Goal: Task Accomplishment & Management: Complete application form

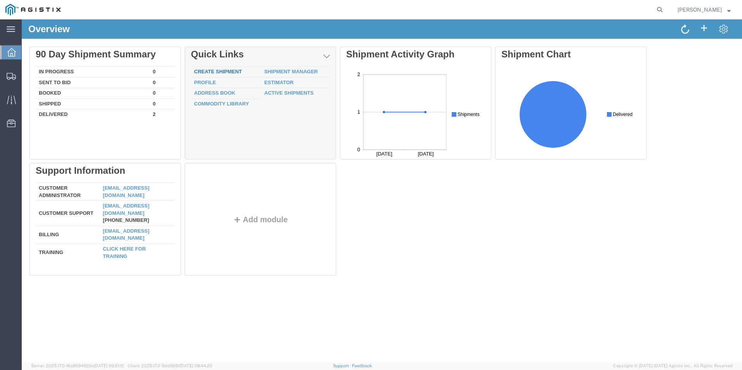
click at [213, 72] on link "Create Shipment" at bounding box center [218, 72] width 48 height 6
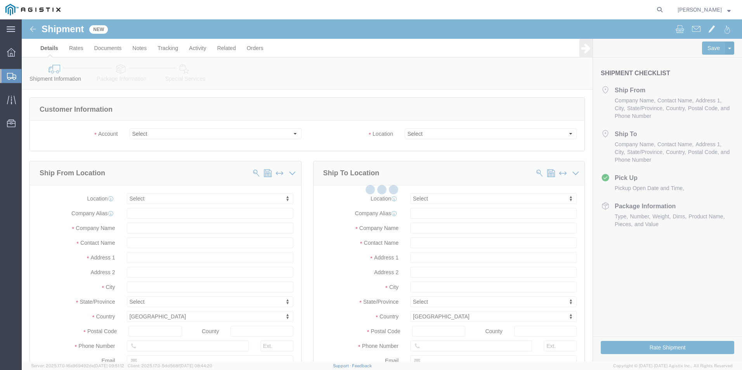
select select
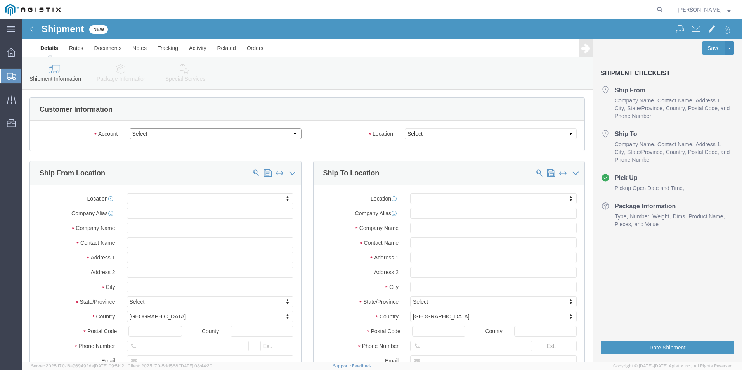
click select "Select MCGARD INC PG&E"
click div "Ship From Location"
click select "Select MCGARD INC PG&E"
select select "9596"
click select "Select MCGARD INC PG&E"
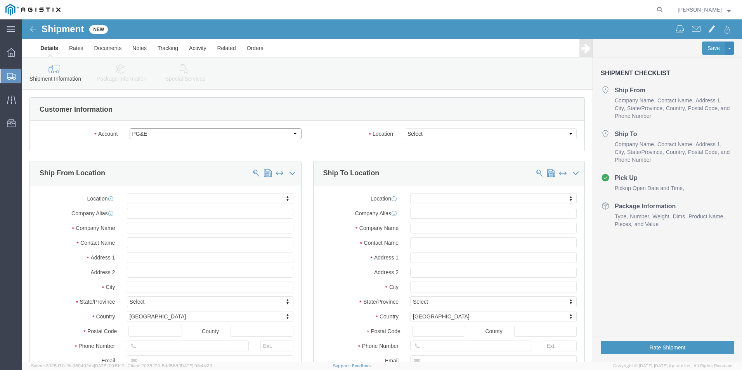
select select "PURCHORD"
select select
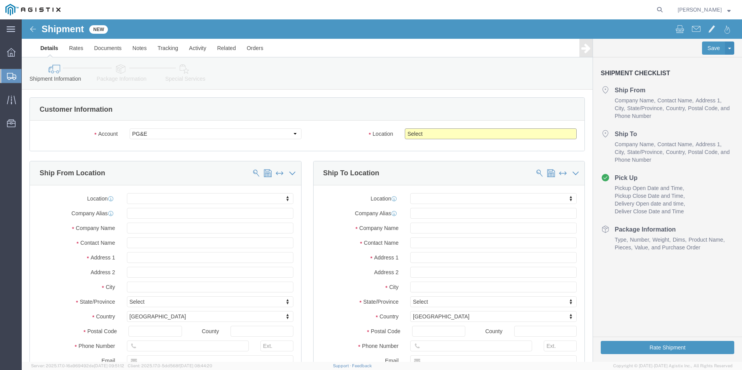
click select "Select All Others [GEOGRAPHIC_DATA] [GEOGRAPHIC_DATA] [GEOGRAPHIC_DATA] [GEOGRA…"
select select "19745"
click select "Select All Others [GEOGRAPHIC_DATA] [GEOGRAPHIC_DATA] [GEOGRAPHIC_DATA] [GEOGRA…"
click input "text"
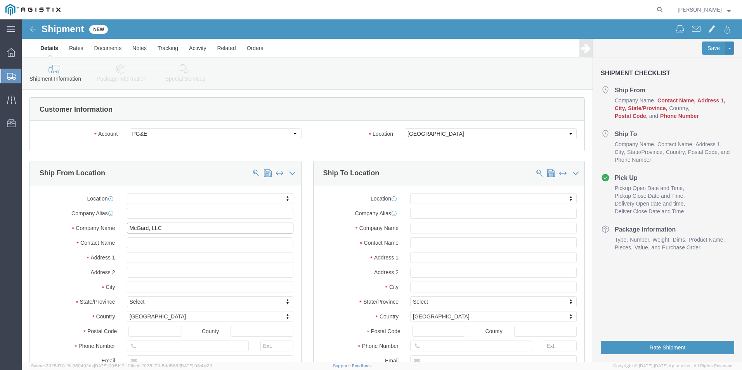
type input "McGard, LLC"
type input "[PERSON_NAME]"
type input "[STREET_ADDRESS][US_STATE]"
select select
type input "[GEOGRAPHIC_DATA]"
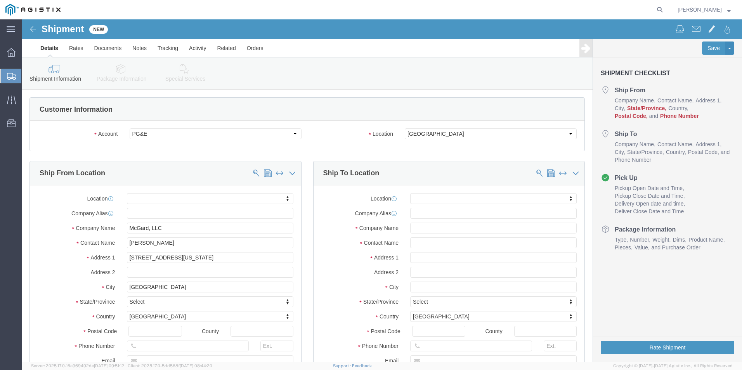
select select
type input "n"
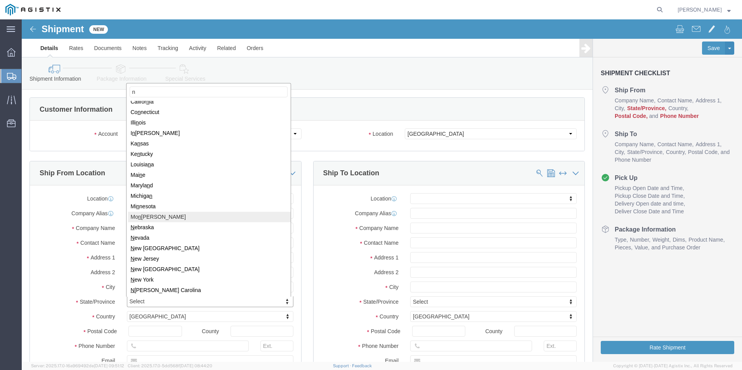
scroll to position [39, 0]
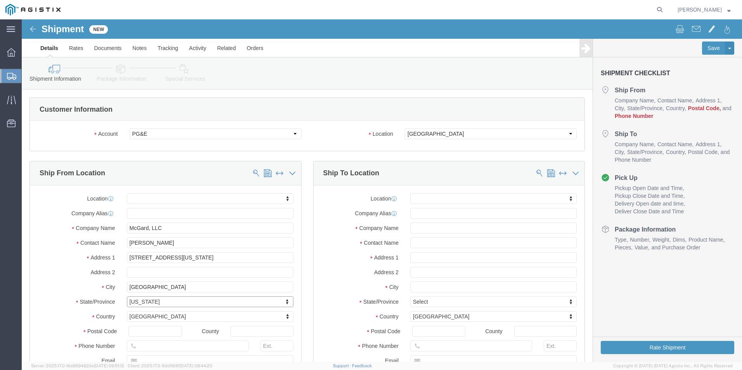
select select
select select "NY"
click input "text"
type input "14127"
select select
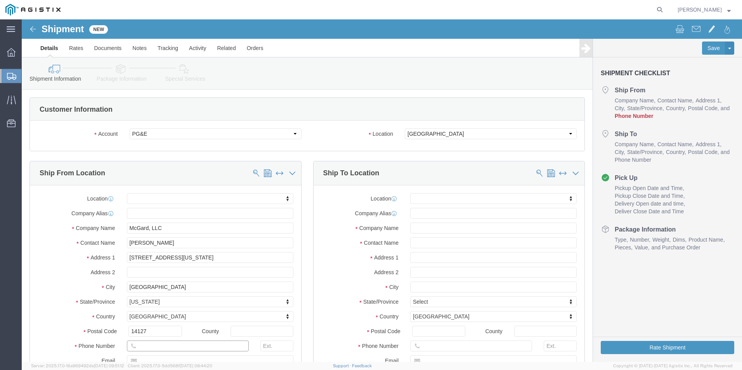
click input "text"
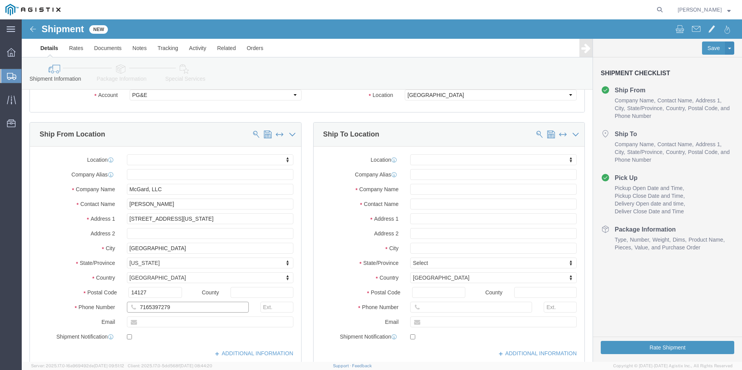
type input "7165397279"
click input "text"
type input "[EMAIL_ADDRESS][DOMAIN_NAME]"
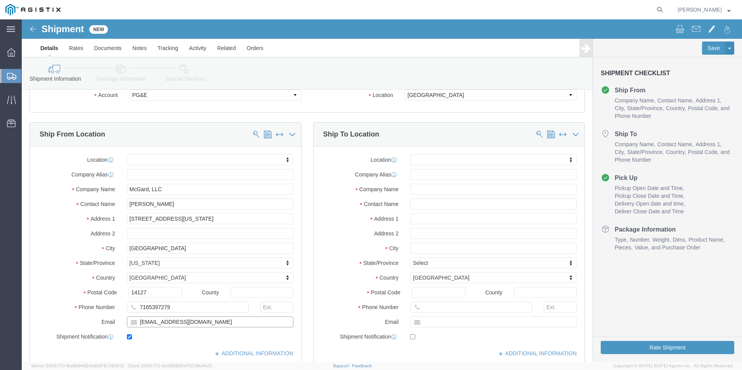
checkbox input "true"
click input "text"
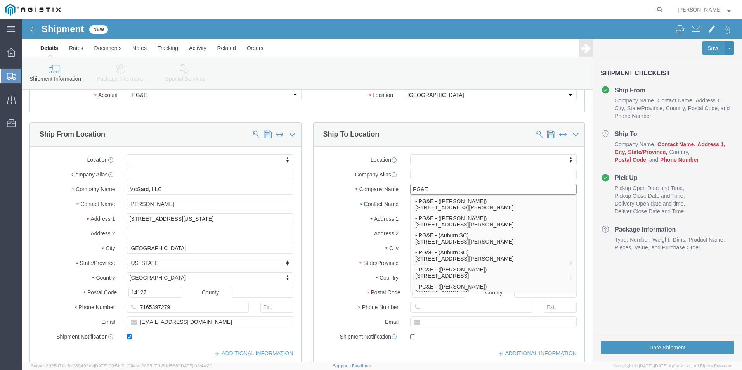
type input "PG&E"
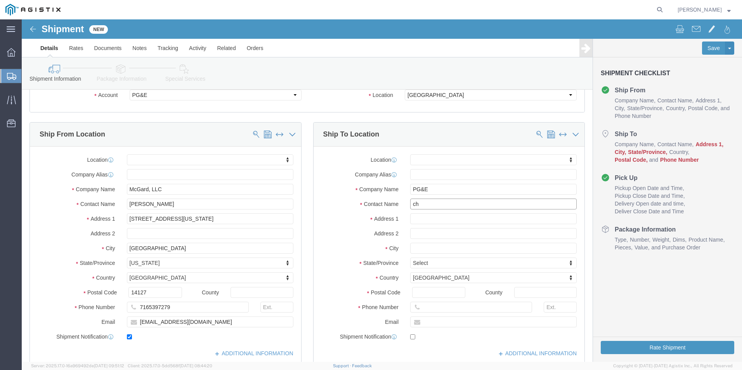
type input "c"
type input "[PERSON_NAME]"
type input "[STREET_ADDRESS]"
select select
type input "[GEOGRAPHIC_DATA]"
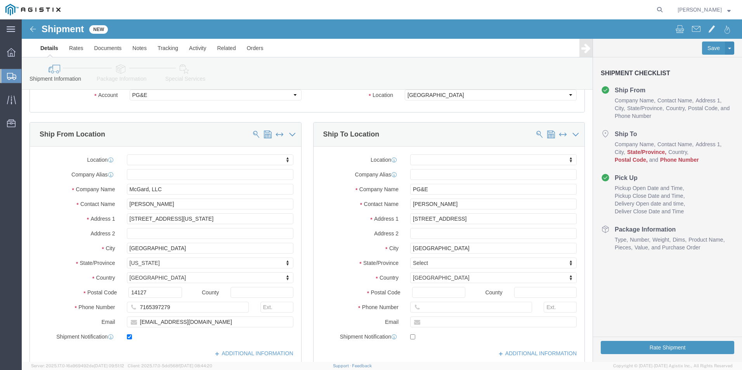
select select
type input "c"
type input "ca"
select select
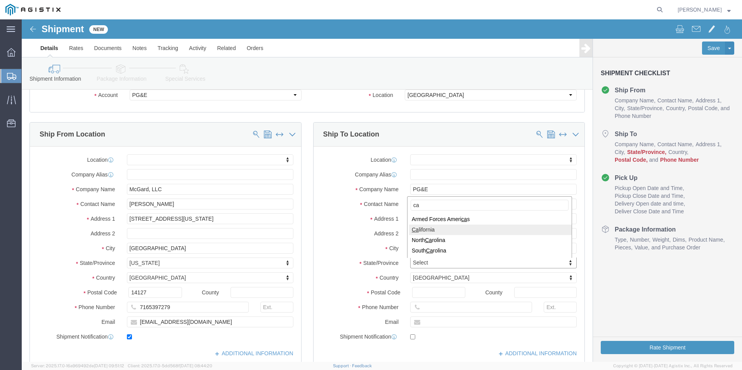
select select "CA"
click input "Postal Code"
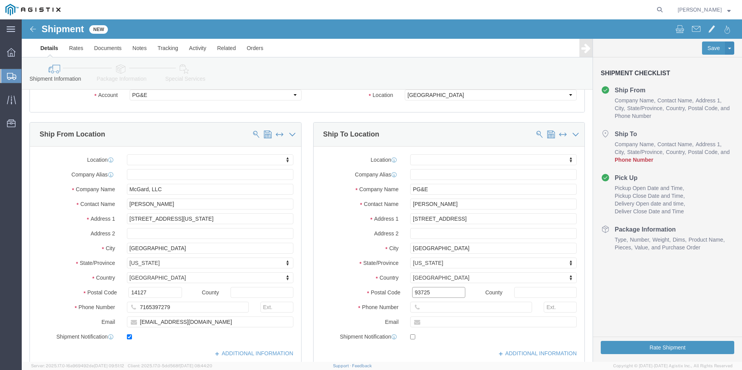
type input "93725"
select select
click input "text"
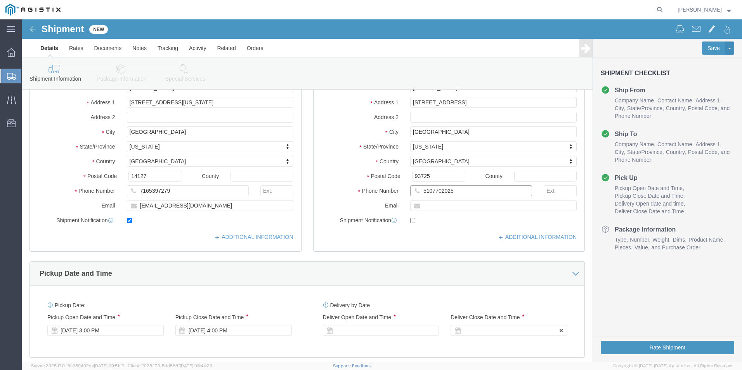
scroll to position [233, 0]
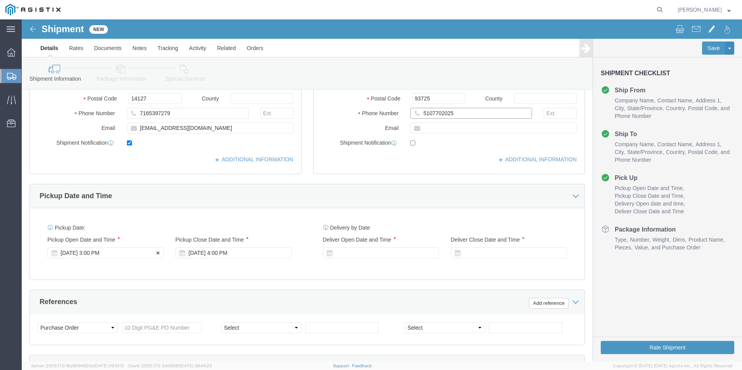
type input "5107702025"
click div "[DATE] 3:00 PM"
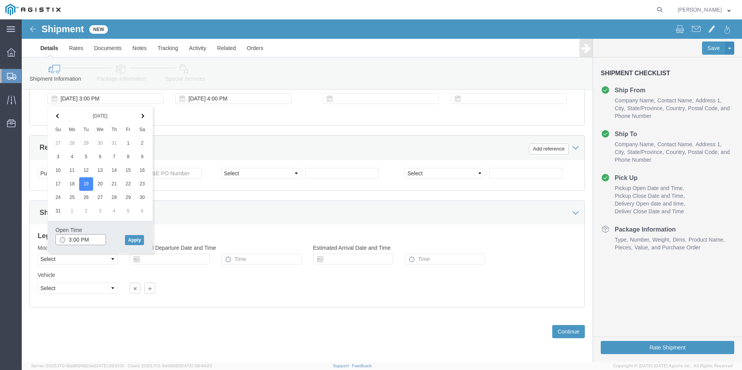
click input "3:00 PM"
type input "1:00 PM"
click button "Apply"
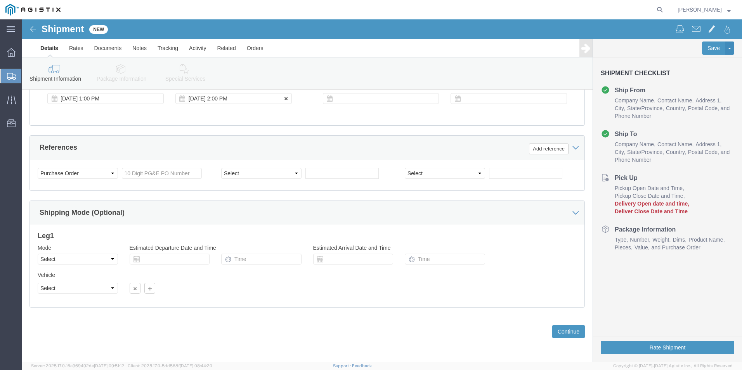
click div "[DATE] 2:00 PM"
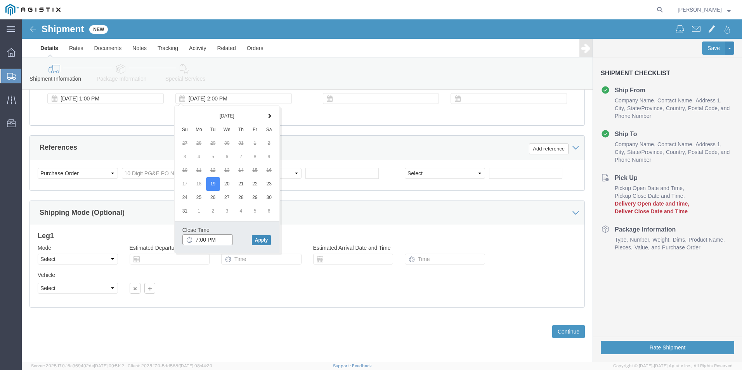
type input "7:00 PM"
click button "Apply"
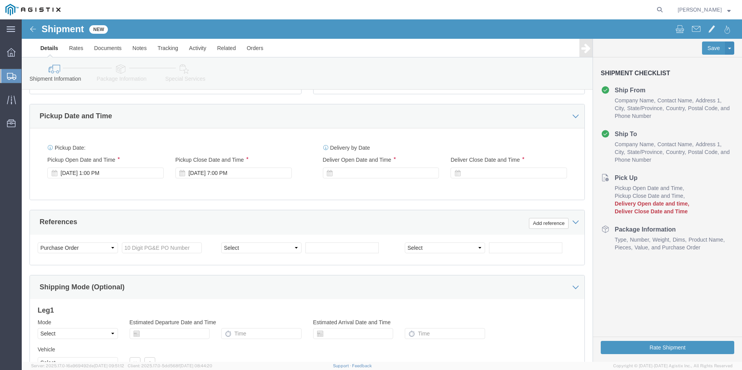
scroll to position [310, 0]
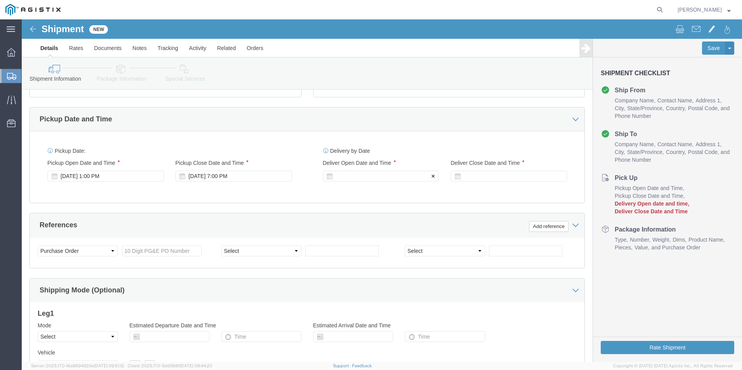
click icon
drag, startPoint x: 303, startPoint y: 157, endPoint x: 313, endPoint y: 155, distance: 11.0
click icon
click div
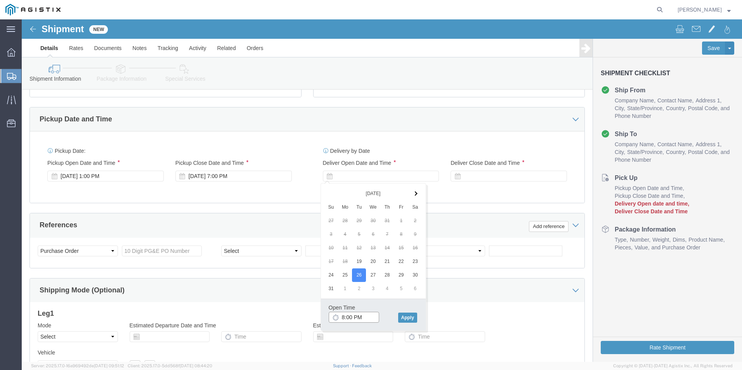
click input "8:00 PM"
click input "9:00 PM"
type input "9:00 AM"
click button "Apply"
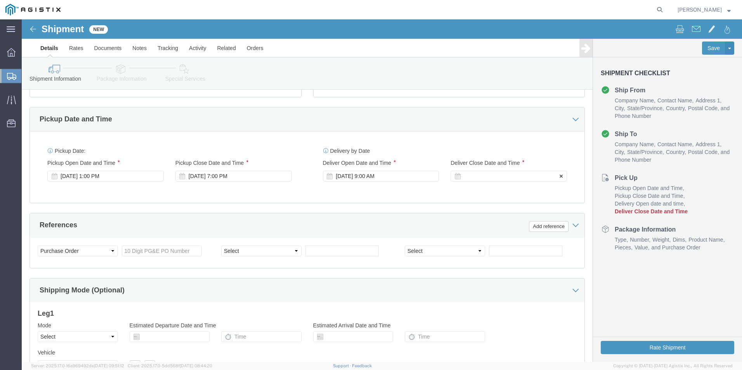
click div
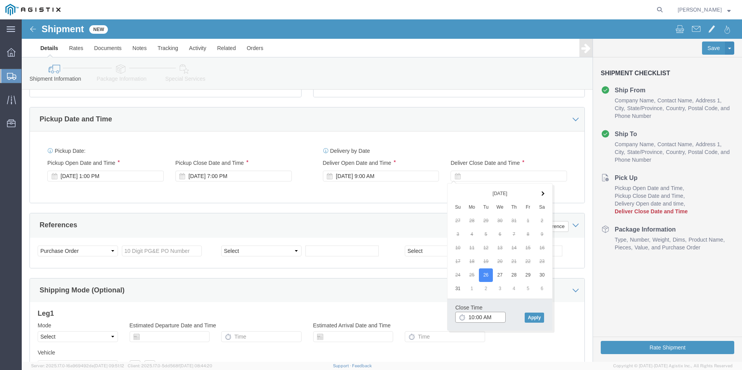
click input "10:00 AM"
type input "2:00 PM"
click button "Apply"
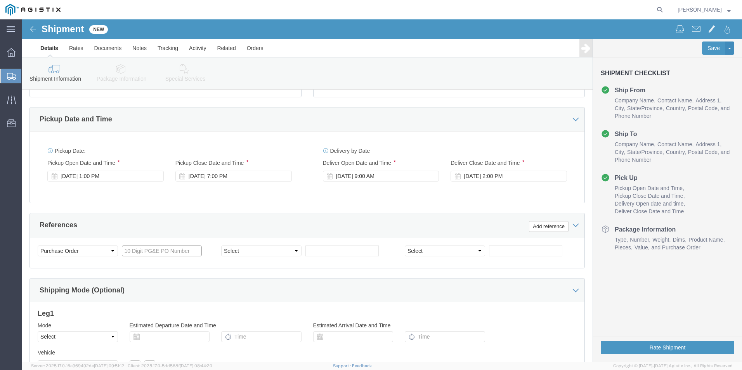
click input "text"
type input "3501415122"
click select "Select Account Type Activity ID Airline Appointment Number ASN Batch Request # …"
select select "BOL"
click select "Select Account Type Activity ID Airline Appointment Number ASN Batch Request # …"
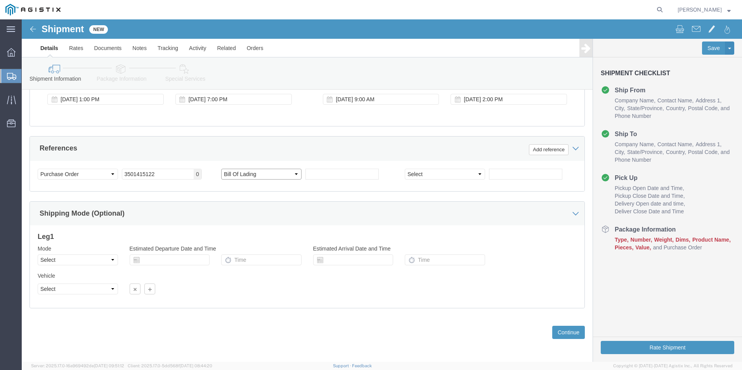
scroll to position [387, 0]
click button "Continue"
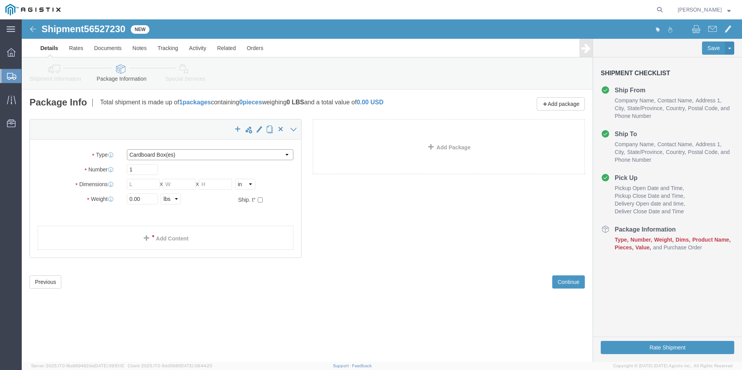
click select "Select Bulk Bundle(s) Cardboard Box(es) Carton(s) Crate(s) Drum(s) (Fiberboard)…"
select select "PSNS"
click select "Select Bulk Bundle(s) Cardboard Box(es) Carton(s) Crate(s) Drum(s) (Fiberboard)…"
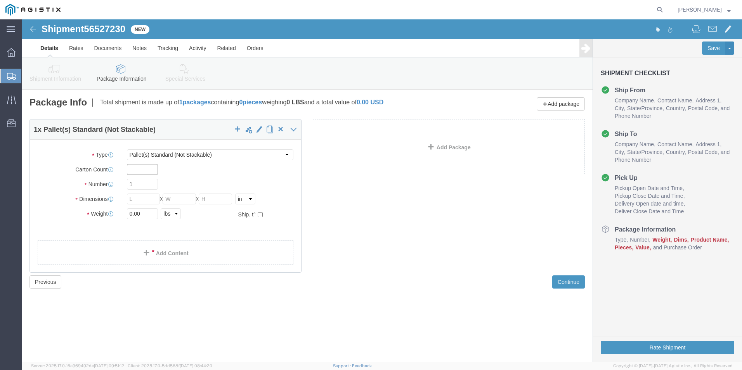
click input "text"
type input "95"
click input "text"
type input "48"
type input "38"
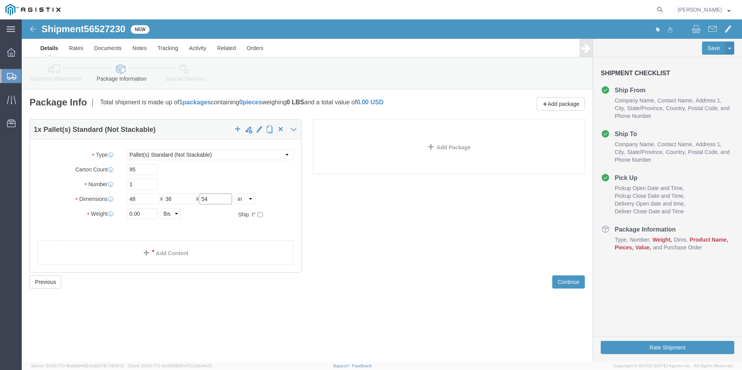
type input "54"
click input "0.00"
type input "0"
type input "834"
click span
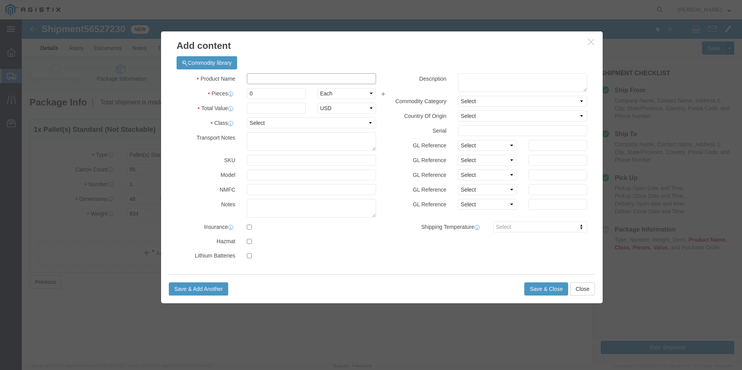
click input "text"
type input "r"
type input "Ring Assembly"
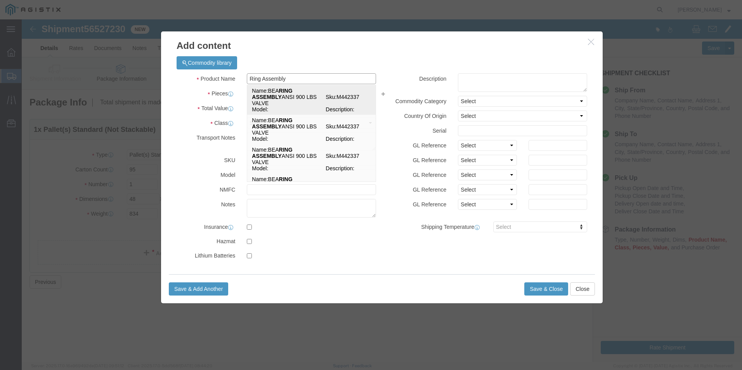
click span "Name:"
select select
select select "USD"
type input "BEARING ASSEMBLY ANSI 900 LBS VALVE"
type input "M442337"
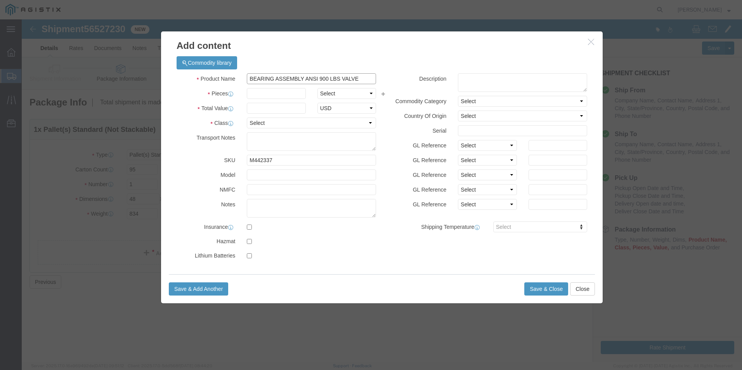
drag, startPoint x: 344, startPoint y: 59, endPoint x: 126, endPoint y: 53, distance: 217.7
click div "Add content Commodity library Product Name BEARING ASSEMBLY ANSI 900 LBS VALVE …"
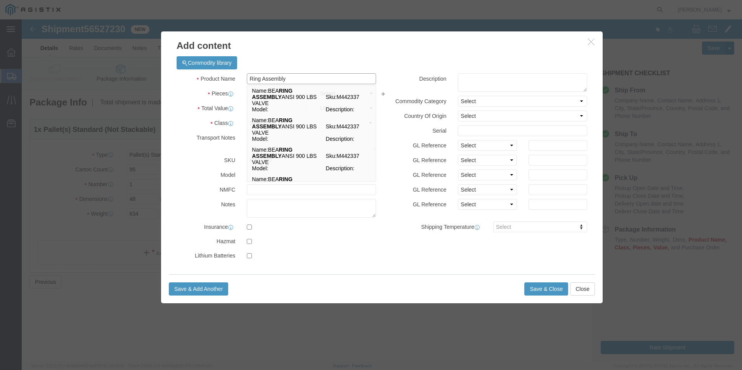
type input "Ring Assembly"
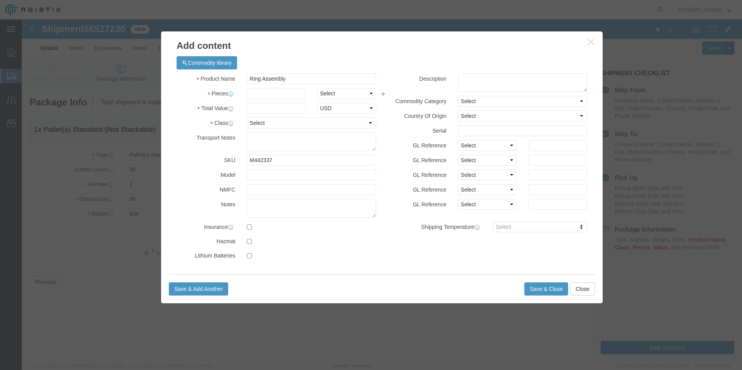
click div "Commodity library"
click input "text"
type input "950"
click input "text"
type input "36,575.00"
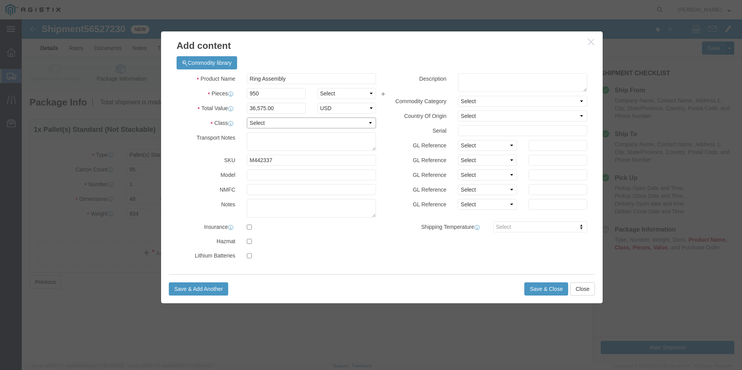
click select "Select 50 55 60 65 70 85 92.5 100 125 175 250 300 400"
select select "70"
click select "Select 50 55 60 65 70 85 92.5 100 125 175 250 300 400"
click button "Save & Close"
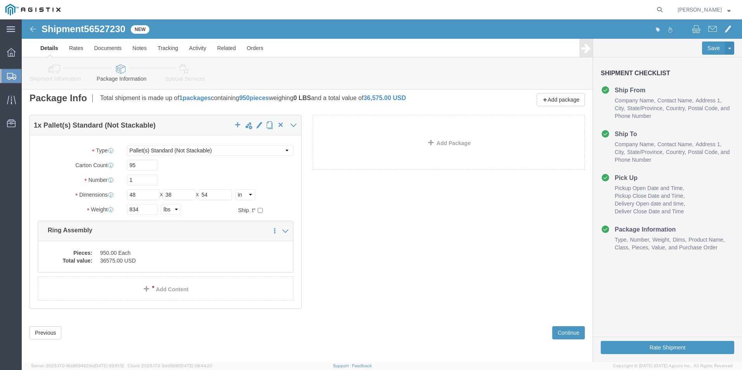
scroll to position [5, 0]
click button "Continue"
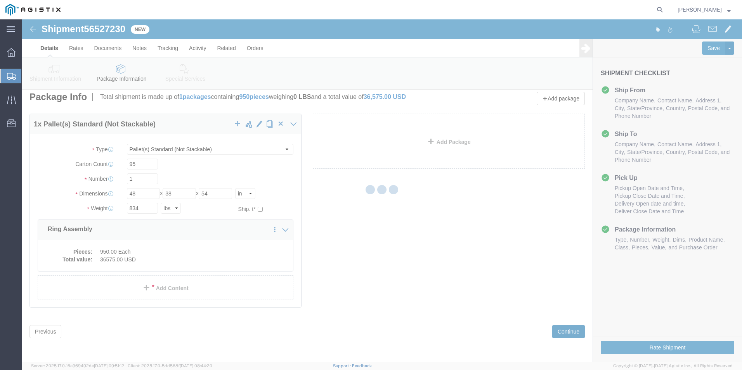
select select
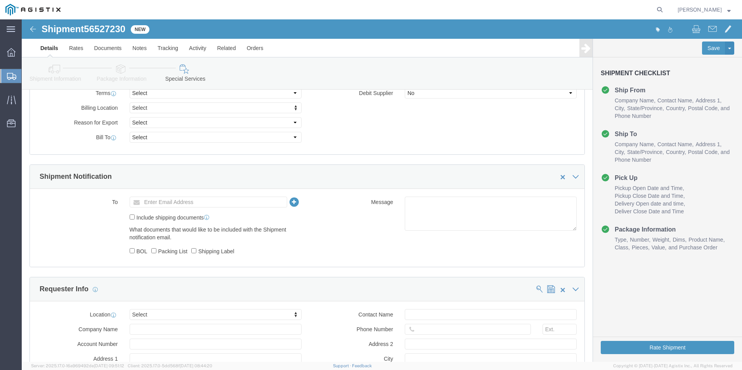
scroll to position [432, 0]
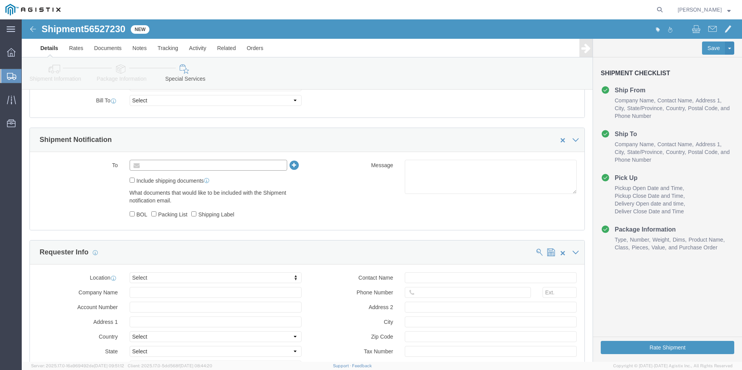
click input "text"
type input "[EMAIL_ADDRESS][DOMAIN_NAME]"
click input "Include shipping documents"
checkbox input "true"
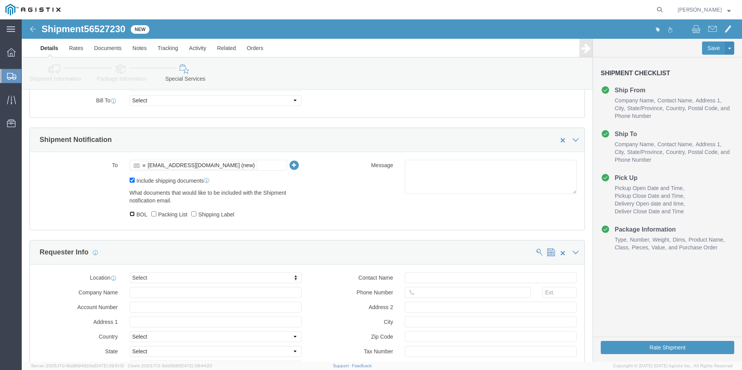
click input "BOL"
checkbox input "true"
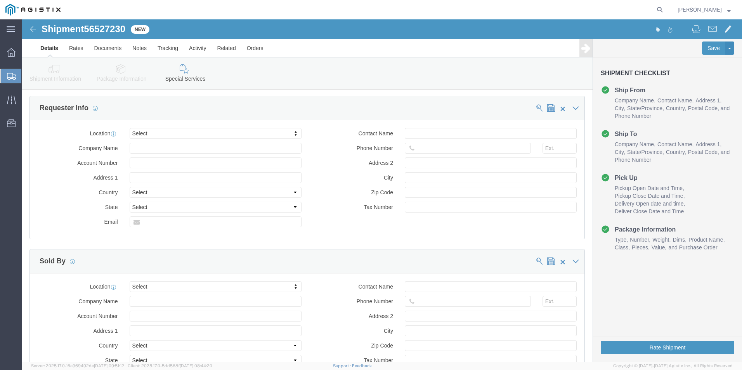
scroll to position [587, 0]
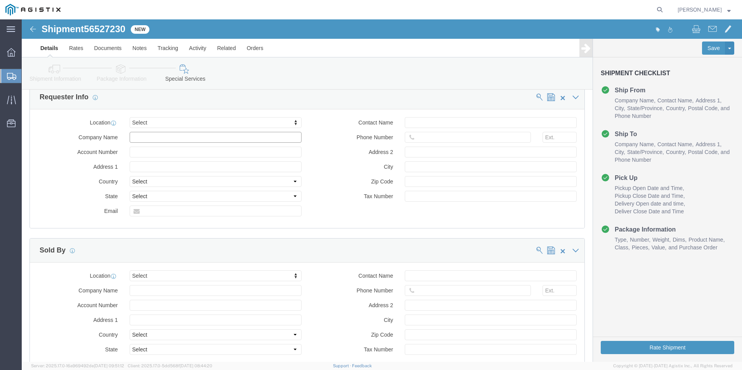
click input "text"
type input "McGard, LLC"
type input "[STREET_ADDRESS][US_STATE]"
select select "UM"
click select "Select [GEOGRAPHIC_DATA] [GEOGRAPHIC_DATA] [GEOGRAPHIC_DATA] [GEOGRAPHIC_DATA] …"
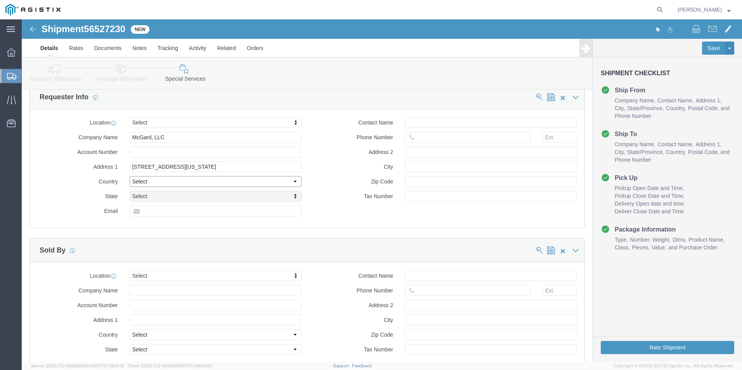
select select "US"
click select "Select [GEOGRAPHIC_DATA] [GEOGRAPHIC_DATA] [GEOGRAPHIC_DATA] [GEOGRAPHIC_DATA] …"
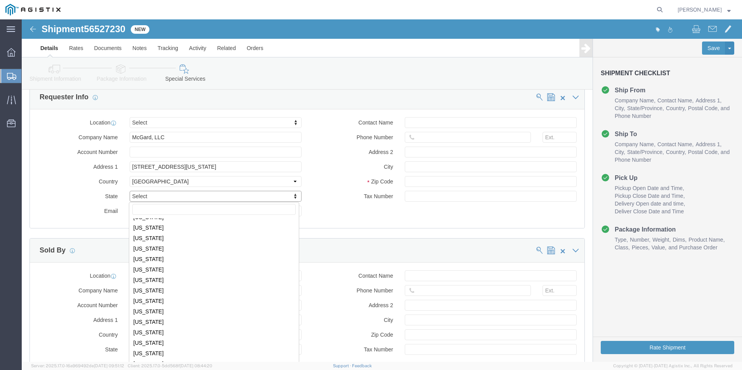
scroll to position [263, 0]
select select "NY"
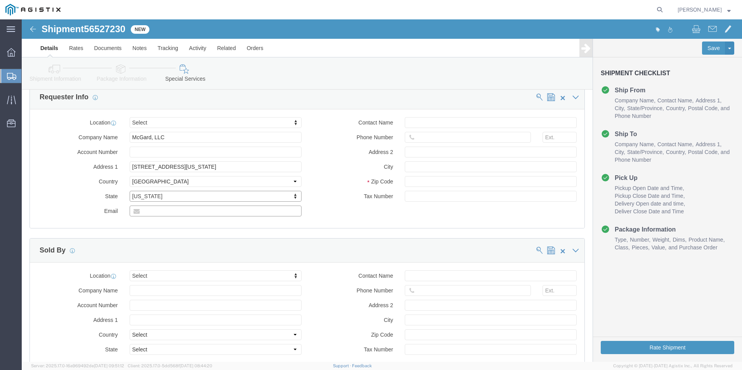
click input "text"
type input "[EMAIL_ADDRESS][DOMAIN_NAME]"
click input "text"
type input "[PERSON_NAME]"
type input "[PHONE_NUMBER]"
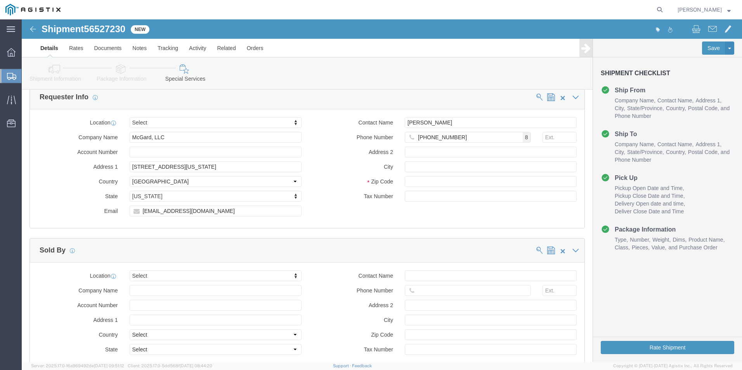
click div "Contact Name [PERSON_NAME] Phone Number [PHONE_NUMBER] 8 Address 2 City Zip Cod…"
click input "text"
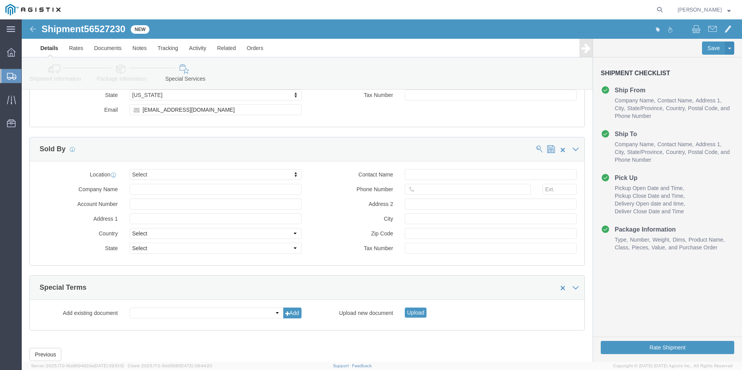
scroll to position [712, 0]
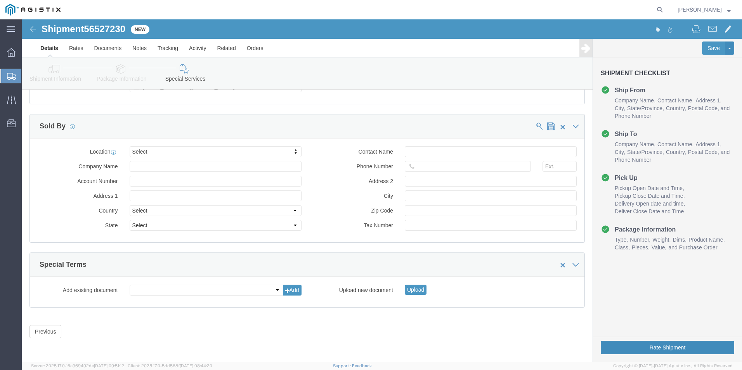
type input "14127"
click button "Rate Shipment"
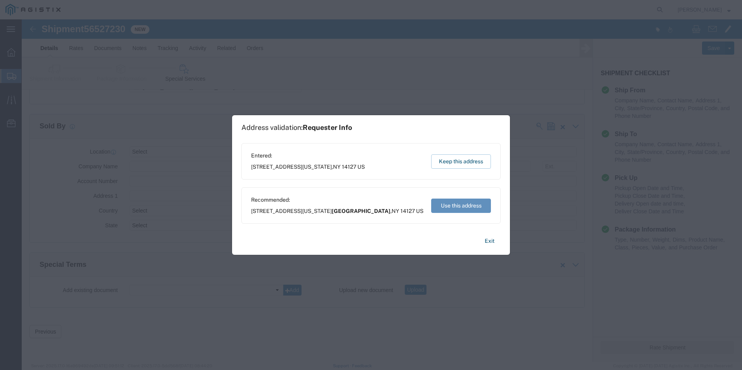
click at [459, 203] on button "Use this address" at bounding box center [461, 206] width 60 height 14
type input "[GEOGRAPHIC_DATA]"
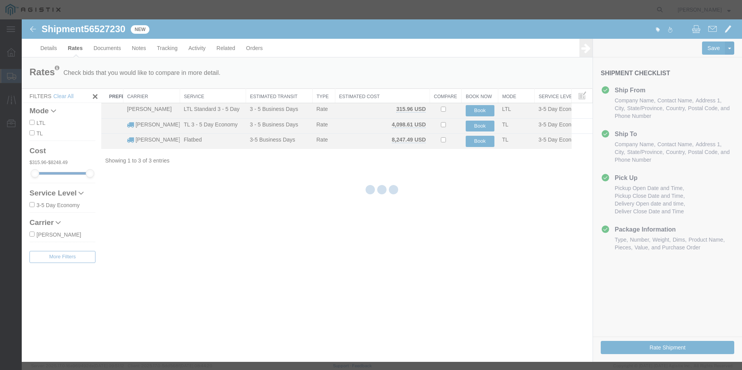
scroll to position [0, 0]
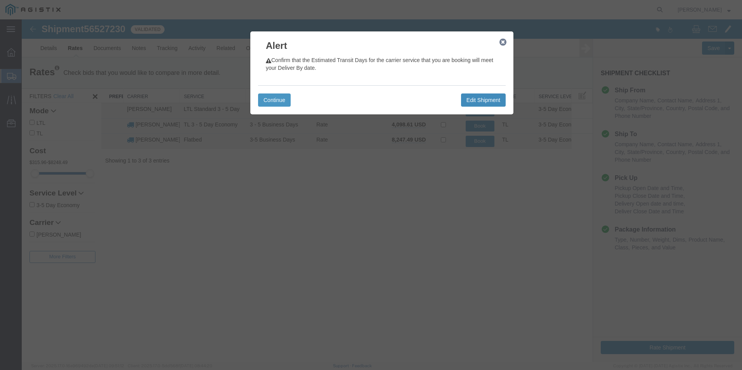
click at [474, 96] on button "Edit Shipment" at bounding box center [483, 99] width 45 height 13
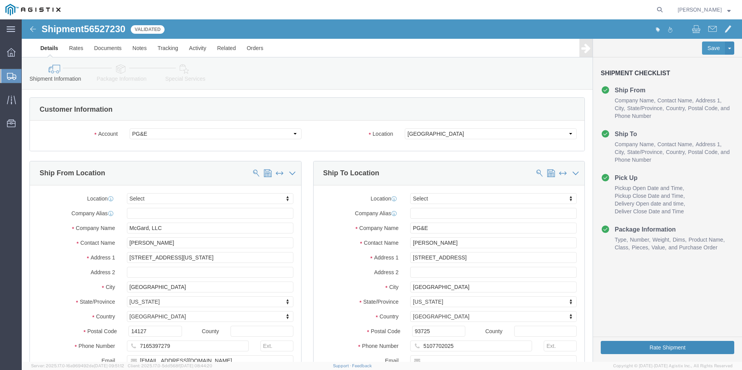
click button "Rate Shipment"
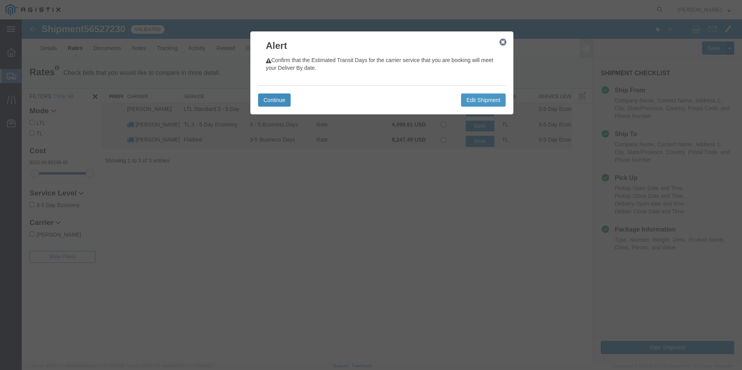
click at [273, 102] on button "Continue" at bounding box center [274, 99] width 33 height 13
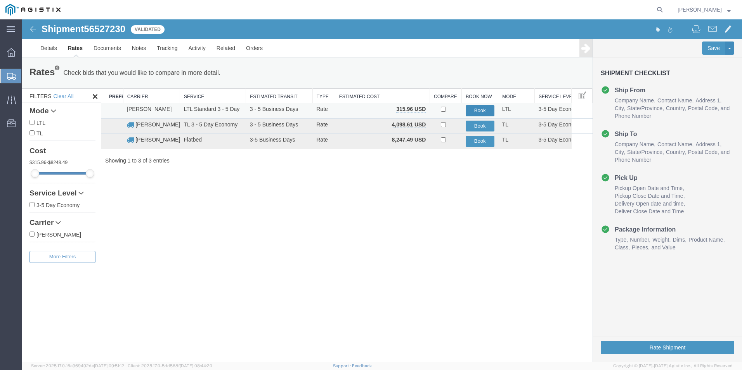
click at [481, 107] on button "Book" at bounding box center [480, 110] width 29 height 11
